Goal: Ask a question

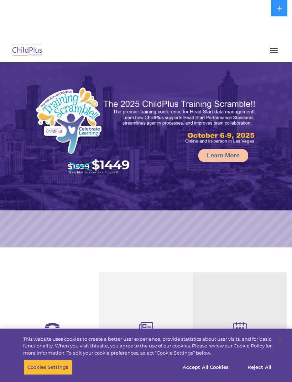
select select "MEDIUM"
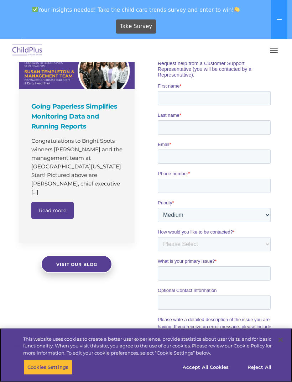
scroll to position [481, 0]
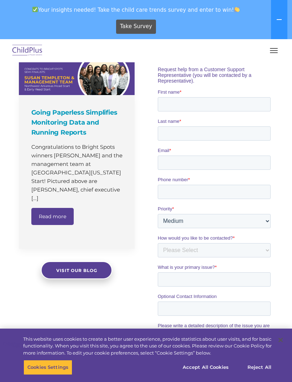
click at [270, 50] on button "button" at bounding box center [273, 50] width 15 height 11
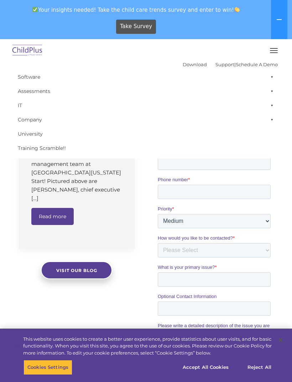
click at [272, 50] on span "button" at bounding box center [274, 50] width 8 height 1
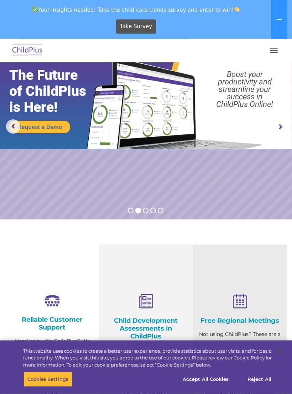
scroll to position [0, 0]
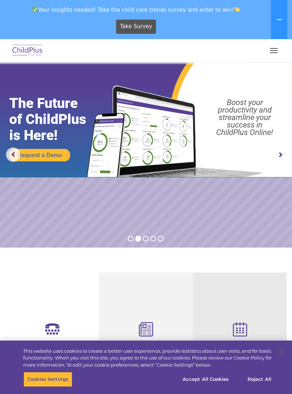
click at [271, 49] on button "button" at bounding box center [273, 50] width 15 height 11
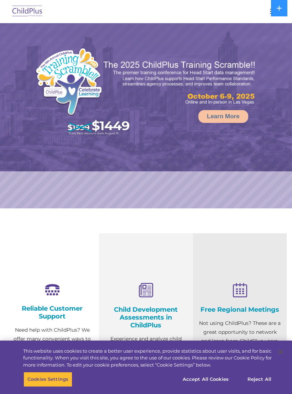
select select "MEDIUM"
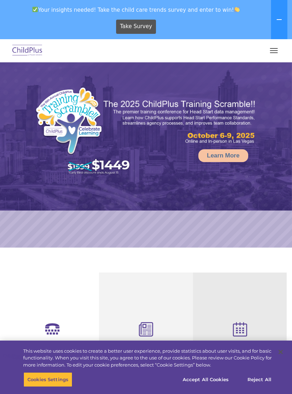
select select "MEDIUM"
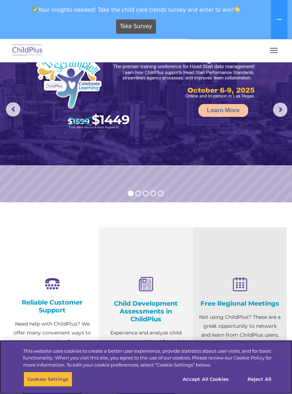
scroll to position [42, 0]
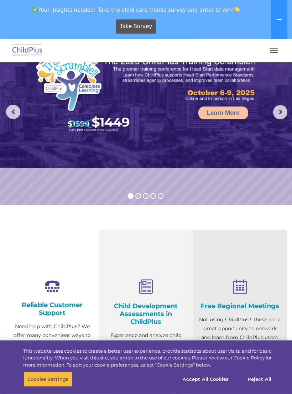
click at [271, 48] on span "button" at bounding box center [274, 48] width 8 height 1
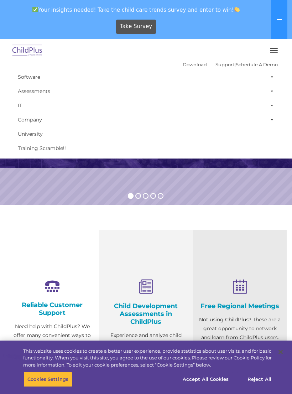
click at [267, 99] on span at bounding box center [270, 105] width 7 height 14
click at [255, 211] on section "Reliable Customer Support Need help with ChildPlus? We offer many convenient wa…" at bounding box center [146, 339] width 292 height 268
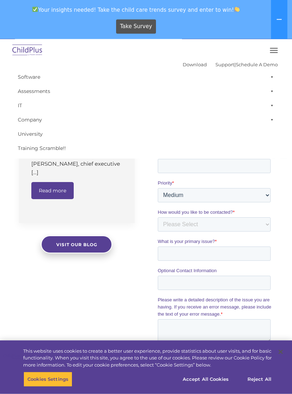
scroll to position [697, 0]
